Goal: Find specific page/section: Find specific page/section

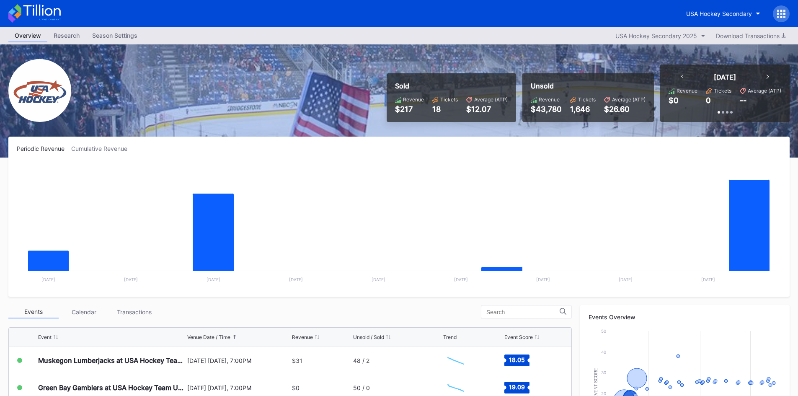
click at [34, 13] on icon at bounding box center [34, 13] width 52 height 18
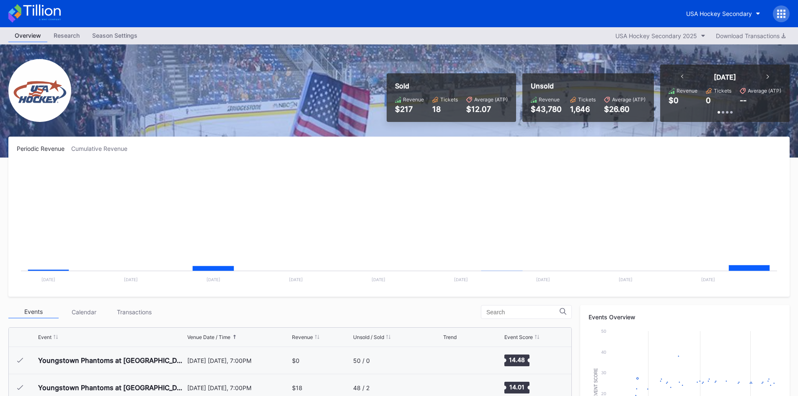
scroll to position [82, 0]
